Goal: Navigation & Orientation: Find specific page/section

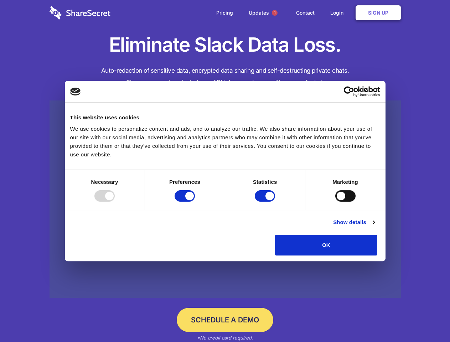
click at [115, 202] on div at bounding box center [105, 195] width 20 height 11
click at [195, 202] on input "Preferences" at bounding box center [185, 195] width 20 height 11
checkbox input "false"
click at [266, 202] on input "Statistics" at bounding box center [265, 195] width 20 height 11
checkbox input "false"
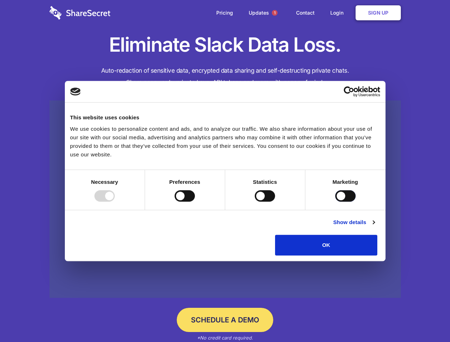
click at [336, 202] on input "Marketing" at bounding box center [346, 195] width 20 height 11
checkbox input "true"
click at [375, 227] on link "Show details" at bounding box center [353, 222] width 41 height 9
click at [0, 0] on div "Preferences 4 Preference cookies enable a website to remember information that …" at bounding box center [0, 0] width 0 height 0
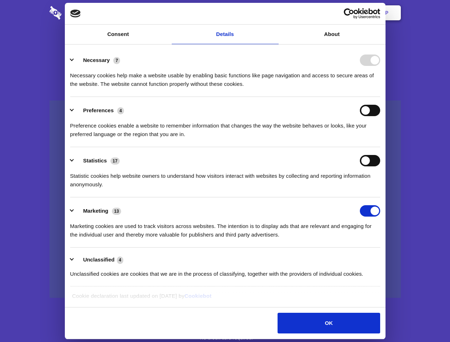
click at [275, 13] on span "1" at bounding box center [275, 13] width 6 height 6
